Goal: Task Accomplishment & Management: Use online tool/utility

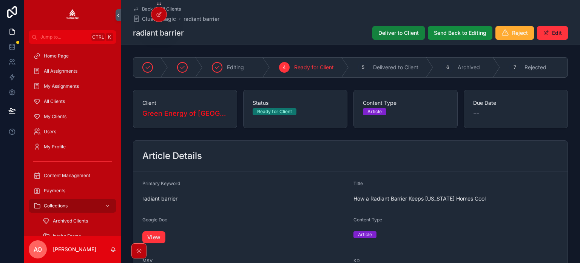
click at [389, 34] on span "Deliver to Client" at bounding box center [399, 33] width 40 height 8
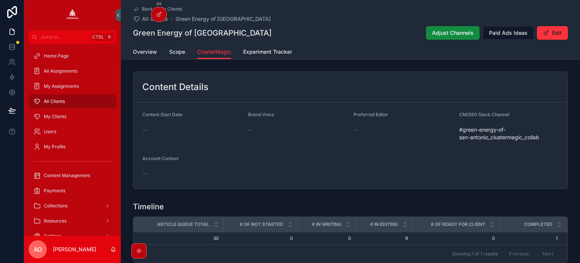
scroll to position [244, 0]
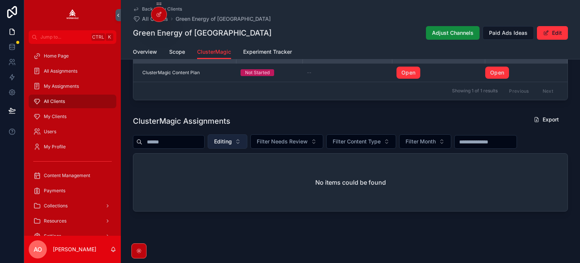
click at [232, 141] on span "Editing" at bounding box center [223, 142] width 18 height 8
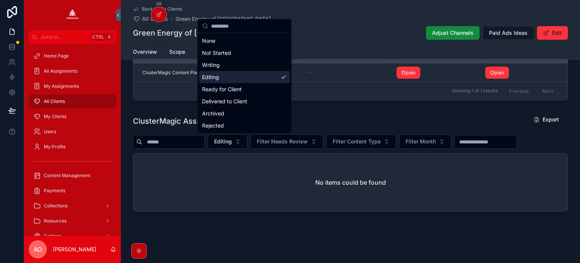
click at [224, 80] on div "Editing" at bounding box center [244, 77] width 91 height 12
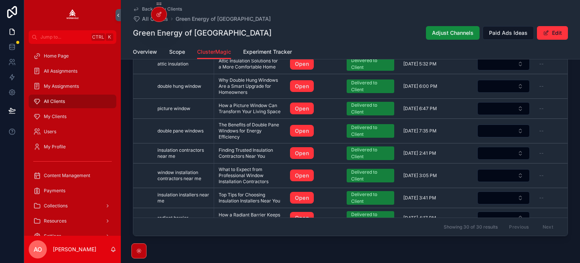
scroll to position [282, 0]
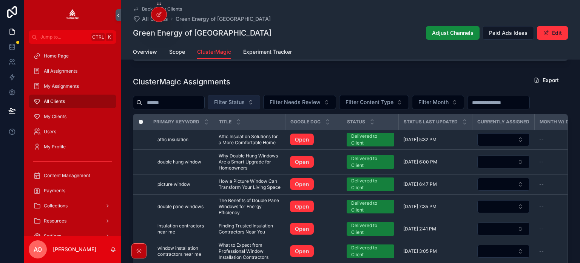
click at [235, 104] on span "Filter Status" at bounding box center [229, 102] width 31 height 8
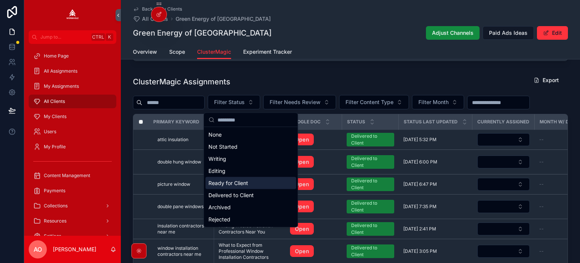
click at [242, 181] on div "Ready for Client" at bounding box center [251, 183] width 91 height 12
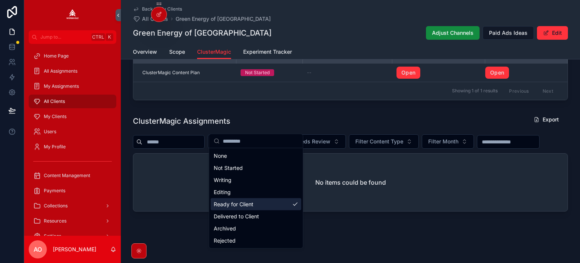
scroll to position [260, 0]
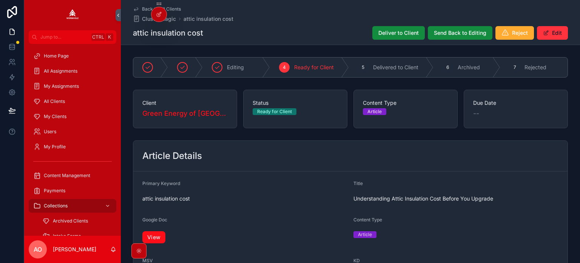
click at [161, 237] on link "View" at bounding box center [153, 237] width 23 height 12
click at [398, 31] on span "Deliver to Client" at bounding box center [399, 33] width 40 height 8
click at [159, 236] on link "View" at bounding box center [153, 237] width 23 height 12
